Goal: Task Accomplishment & Management: Use online tool/utility

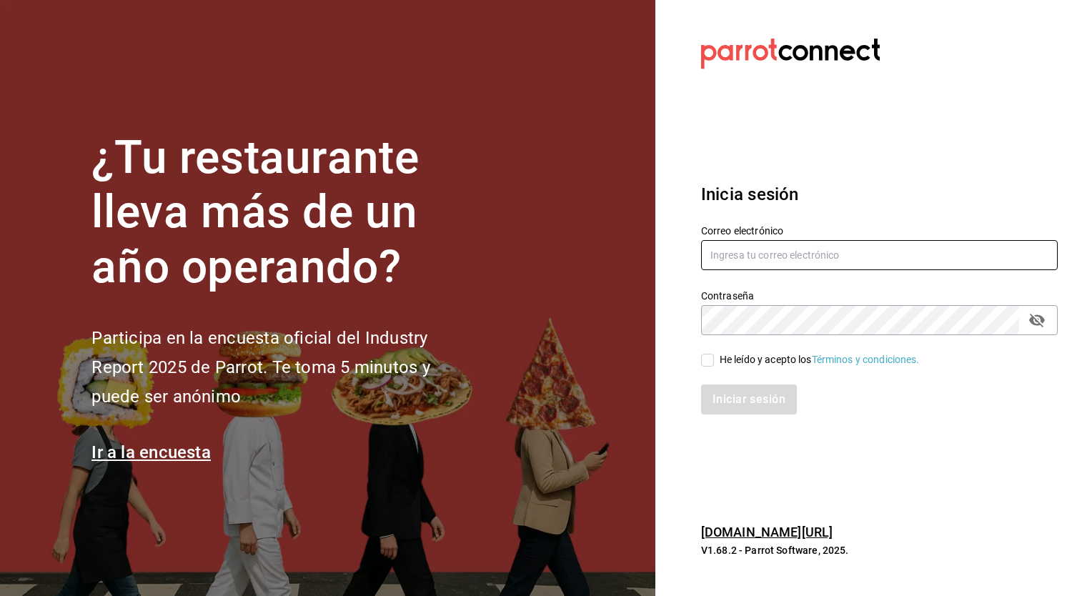
type input "[PERSON_NAME][EMAIL_ADDRESS][DOMAIN_NAME]"
click at [705, 365] on input "He leído y acepto los Términos y condiciones." at bounding box center [707, 360] width 13 height 13
checkbox input "true"
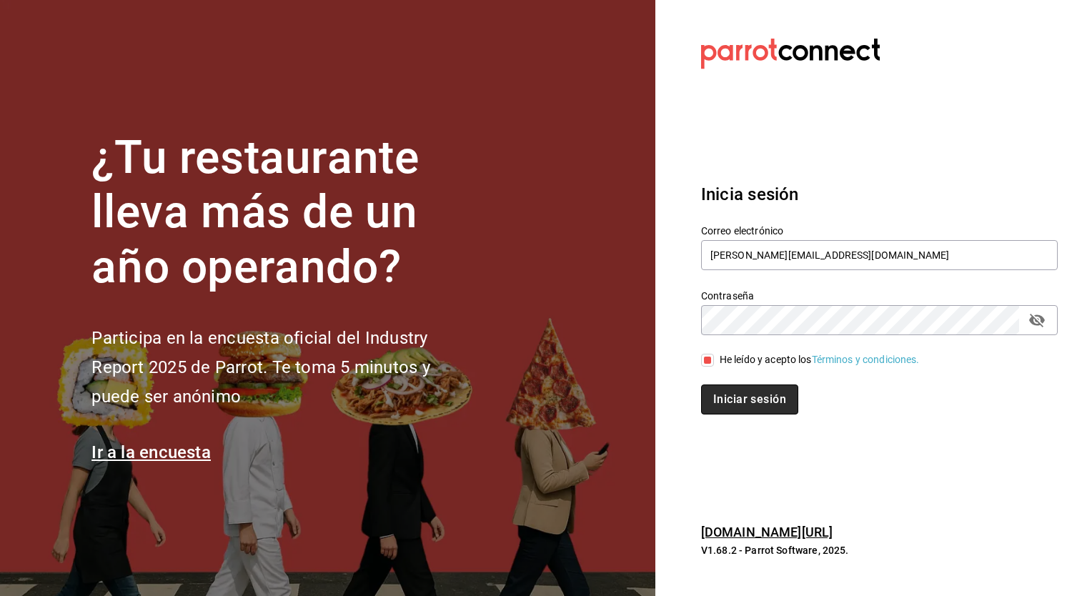
click at [731, 396] on button "Iniciar sesión" at bounding box center [749, 399] width 97 height 30
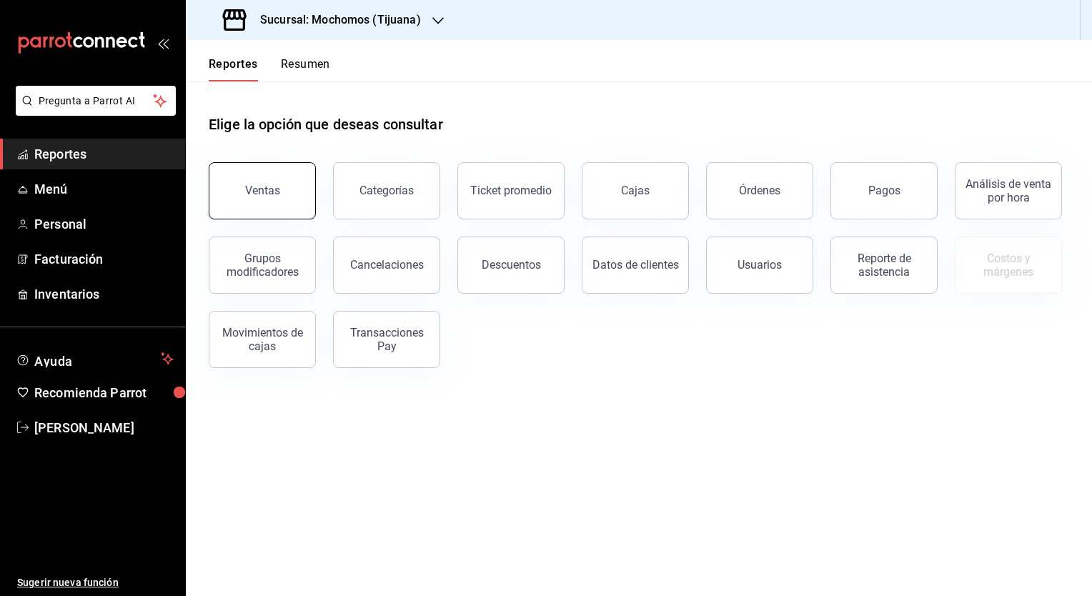
click at [283, 207] on button "Ventas" at bounding box center [262, 190] width 107 height 57
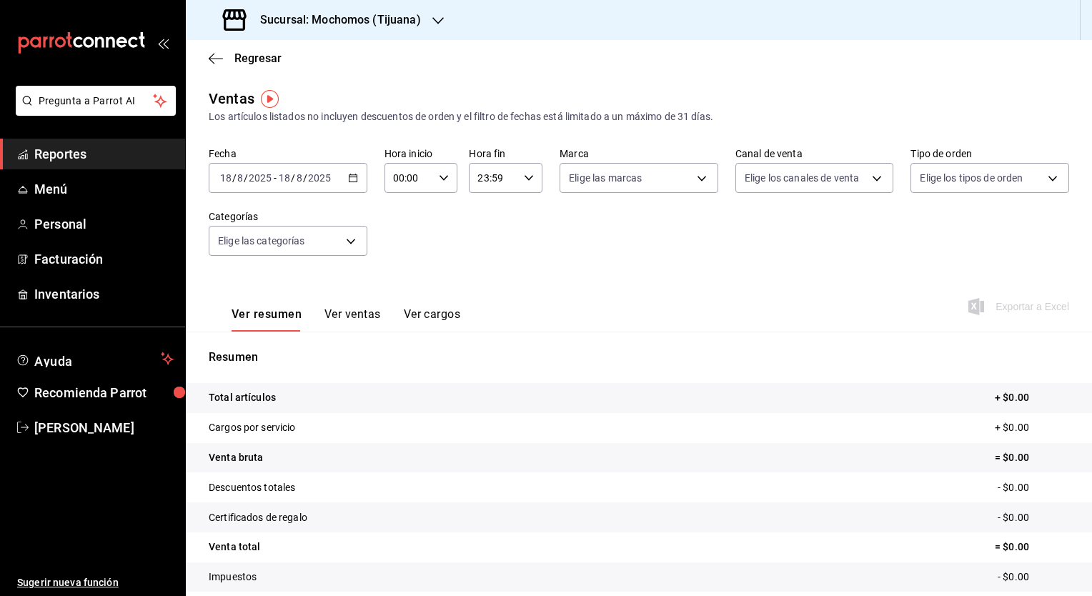
click at [427, 24] on div "Sucursal: Mochomos (Tijuana)" at bounding box center [323, 20] width 252 height 40
click at [310, 103] on div "Animal (Tijuana)" at bounding box center [293, 94] width 214 height 32
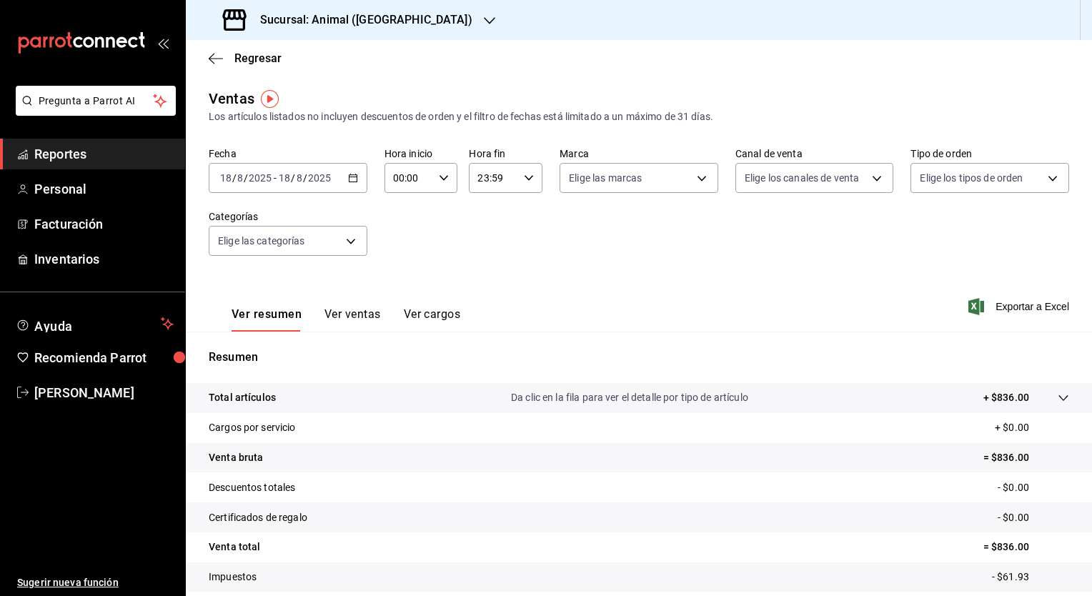
click at [352, 179] on icon "button" at bounding box center [353, 178] width 10 height 10
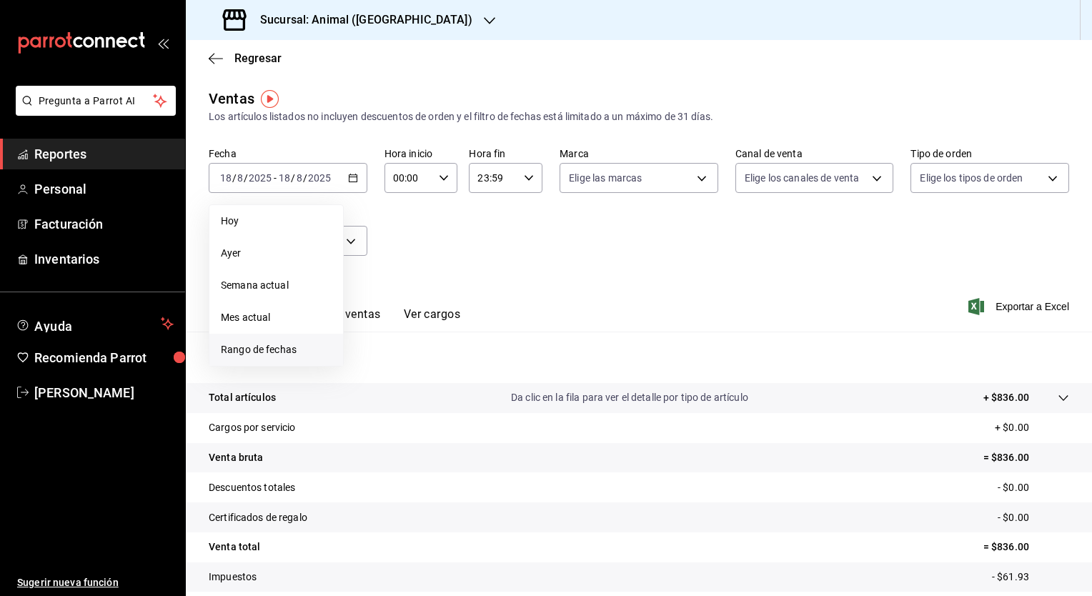
click at [286, 348] on span "Rango de fechas" at bounding box center [276, 349] width 111 height 15
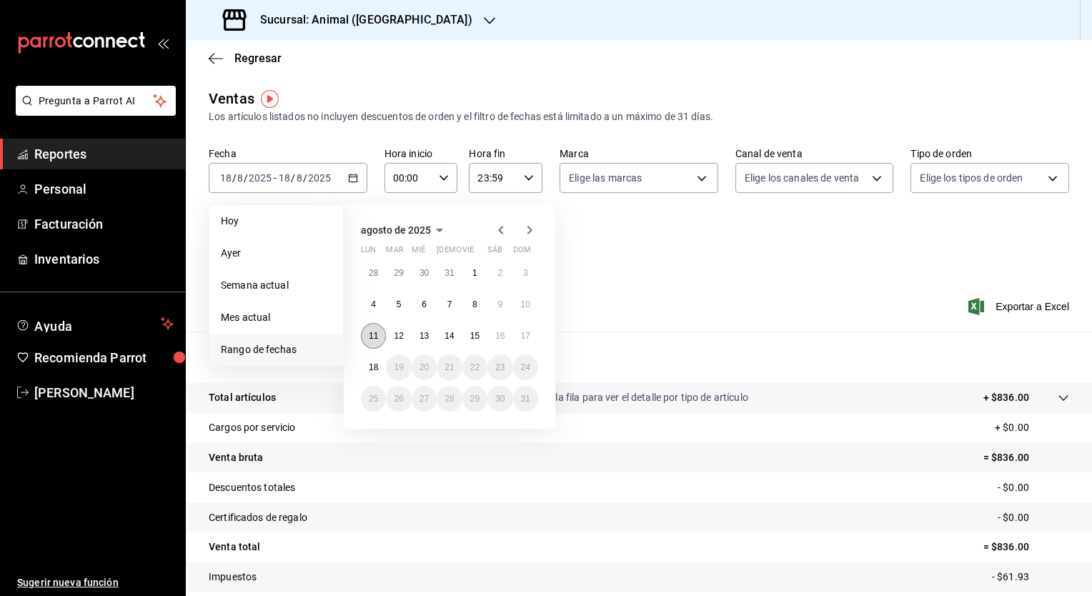
click at [374, 337] on abbr "11" at bounding box center [373, 336] width 9 height 10
click at [376, 364] on abbr "18" at bounding box center [373, 367] width 9 height 10
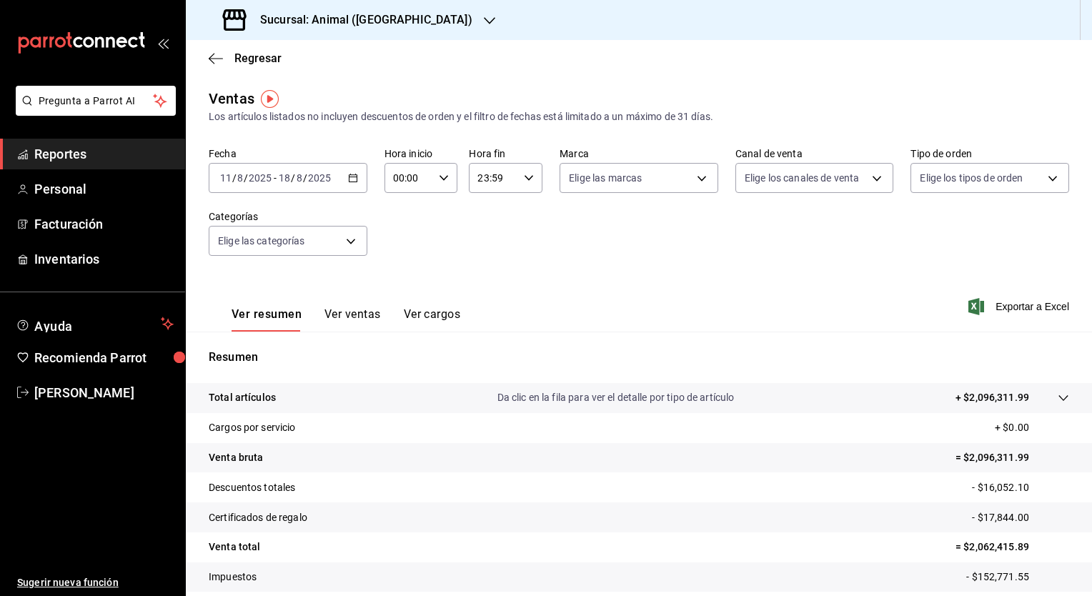
click at [443, 178] on \(Stroke\) "button" at bounding box center [443, 177] width 9 height 5
click at [402, 278] on span "02" at bounding box center [401, 282] width 14 height 11
type input "02:00"
click at [385, 154] on button "02" at bounding box center [400, 168] width 31 height 29
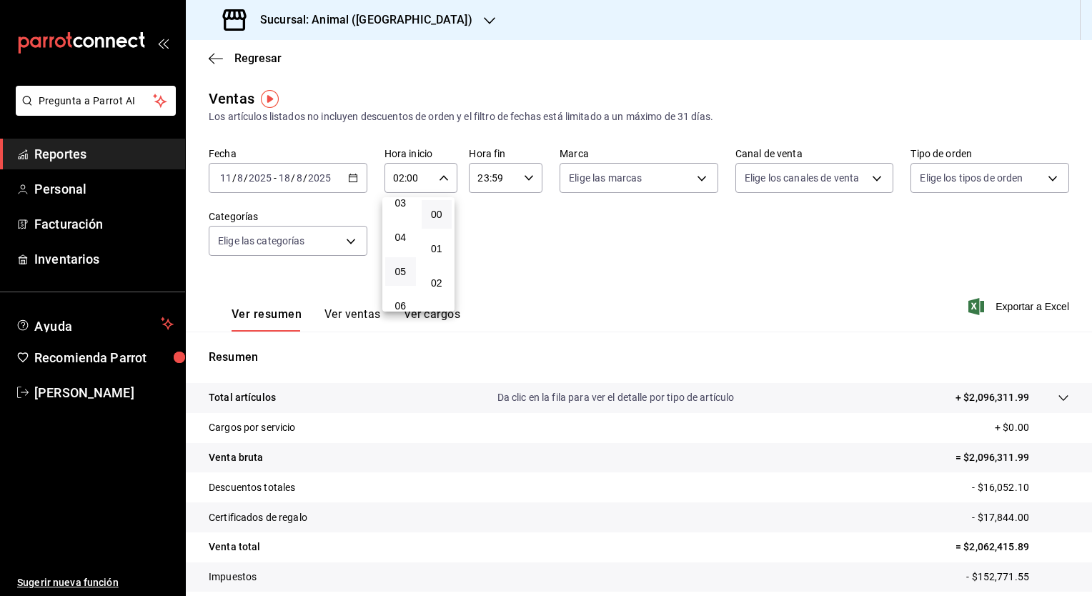
click at [400, 265] on button "05" at bounding box center [400, 271] width 31 height 29
type input "05:00"
click at [528, 182] on div at bounding box center [546, 298] width 1092 height 596
click at [525, 179] on \(Stroke\) "button" at bounding box center [528, 177] width 9 height 5
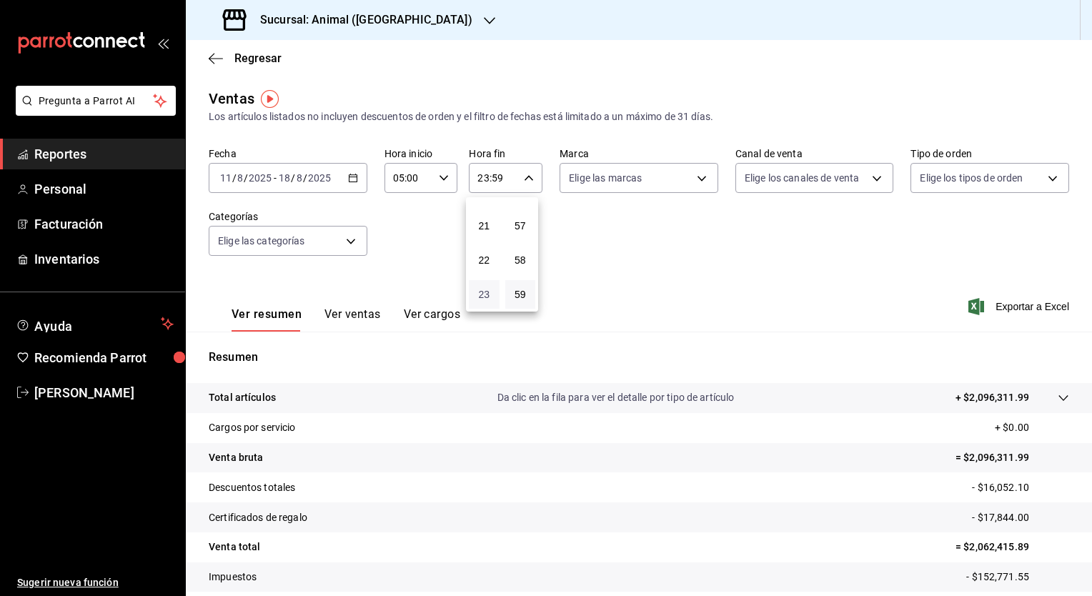
click at [490, 292] on span "23" at bounding box center [484, 294] width 14 height 11
click at [486, 298] on span "05" at bounding box center [484, 299] width 14 height 11
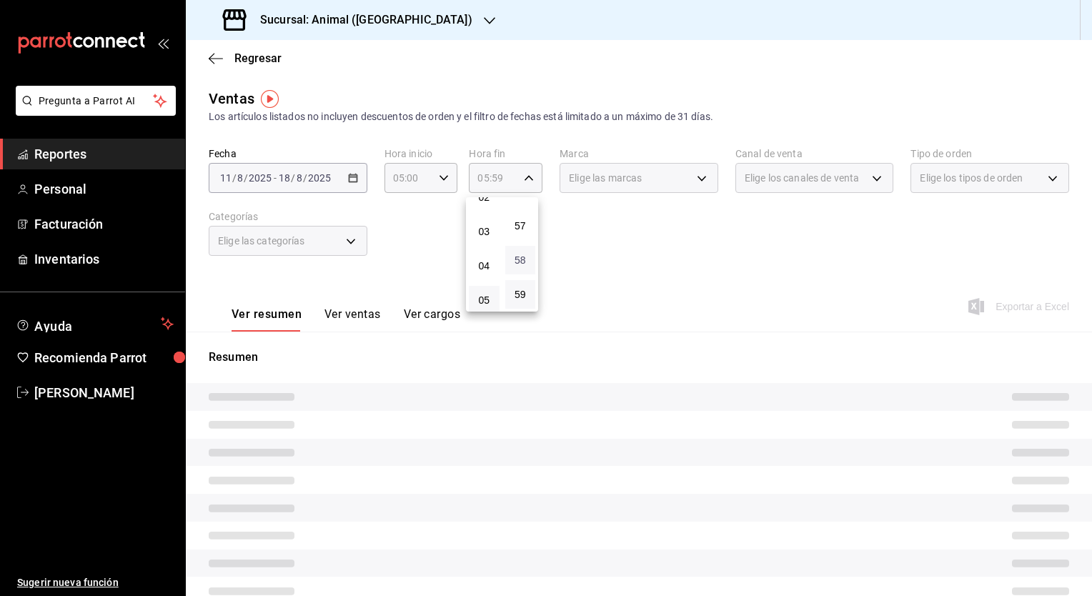
click at [523, 256] on span "58" at bounding box center [521, 259] width 14 height 11
type input "05:58"
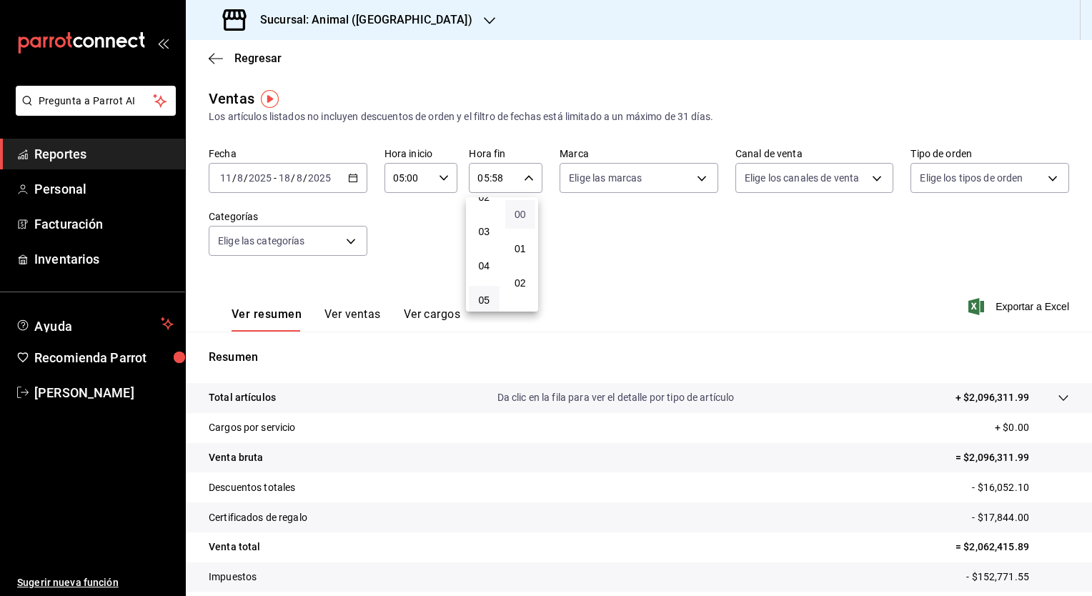
click at [522, 218] on span "00" at bounding box center [521, 214] width 14 height 11
type input "05:00"
click at [625, 227] on div at bounding box center [546, 298] width 1092 height 596
click at [975, 309] on span "Exportar a Excel" at bounding box center [1020, 306] width 98 height 17
